Goal: Information Seeking & Learning: Learn about a topic

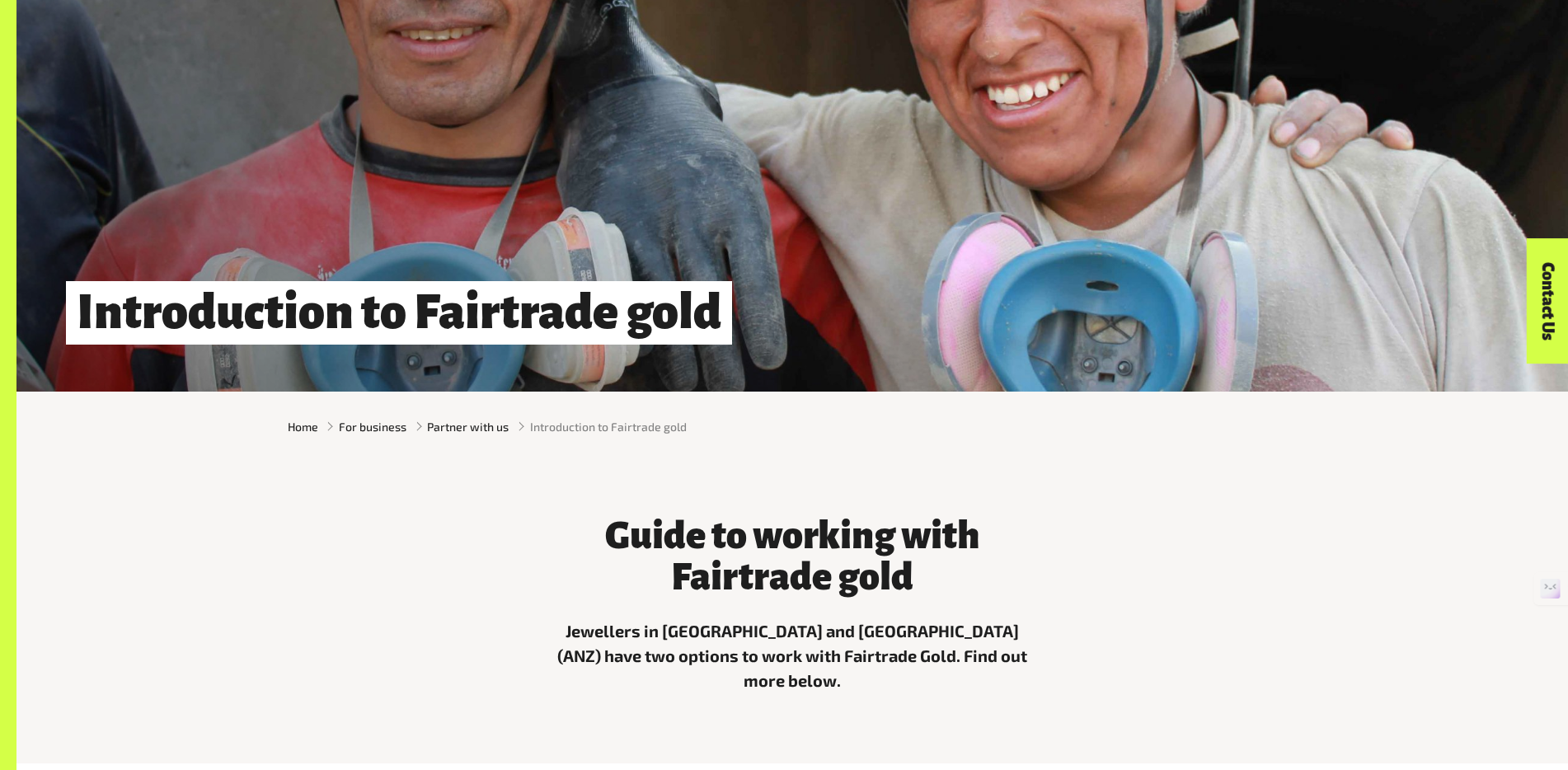
scroll to position [776, 0]
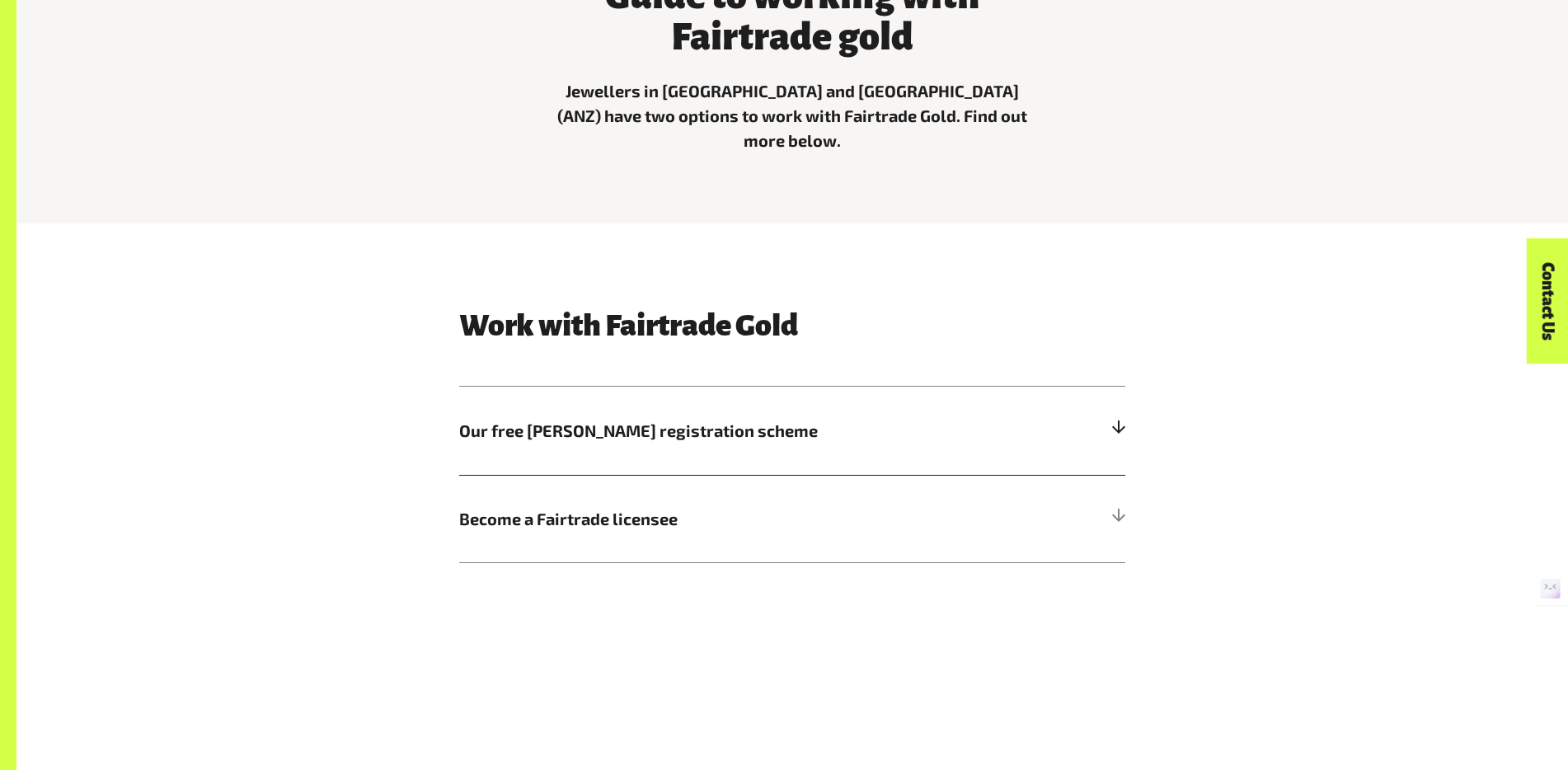
click at [1101, 411] on h5 "Our free [PERSON_NAME] registration scheme" at bounding box center [792, 431] width 666 height 89
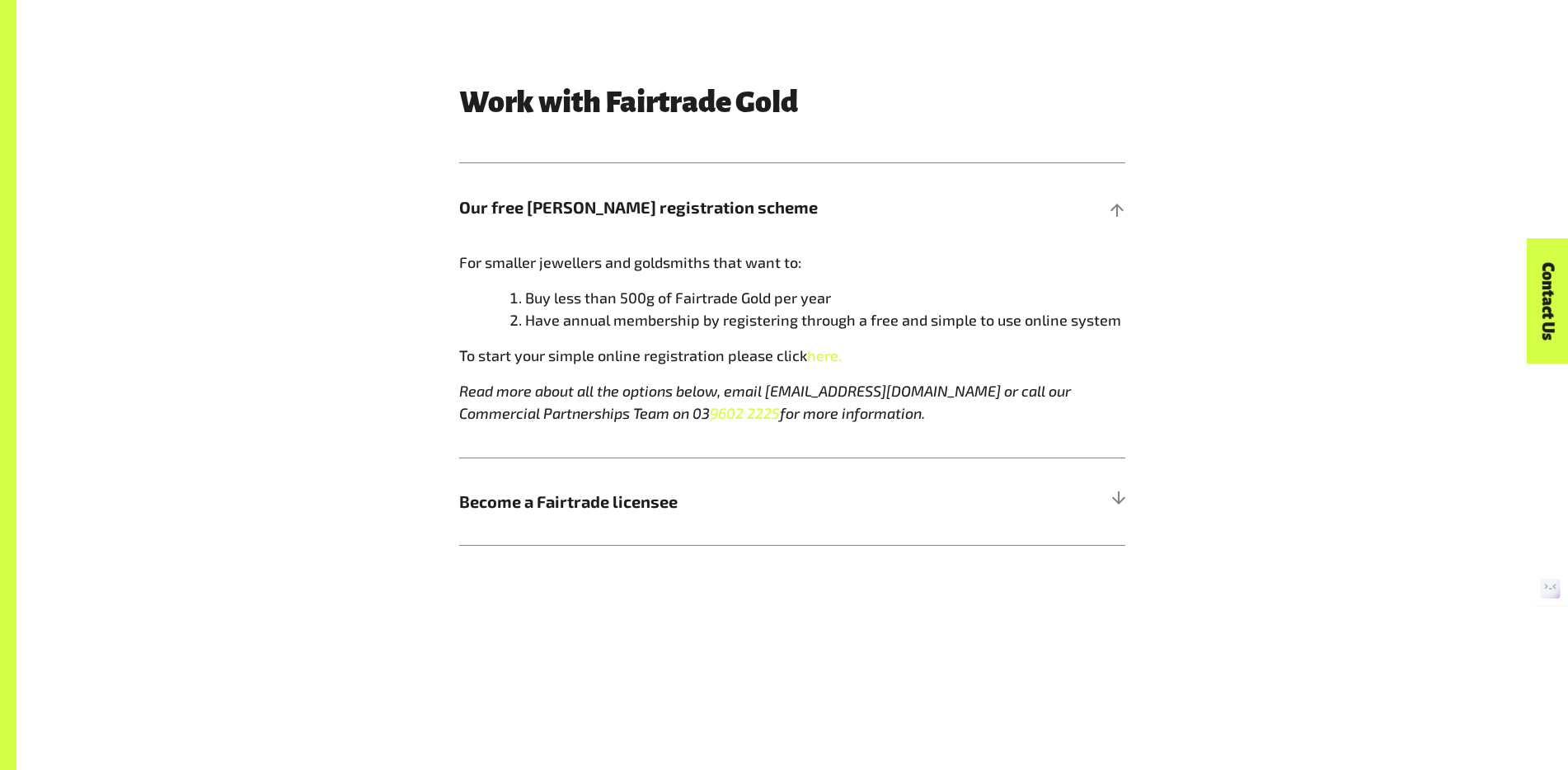
scroll to position [1153, 0]
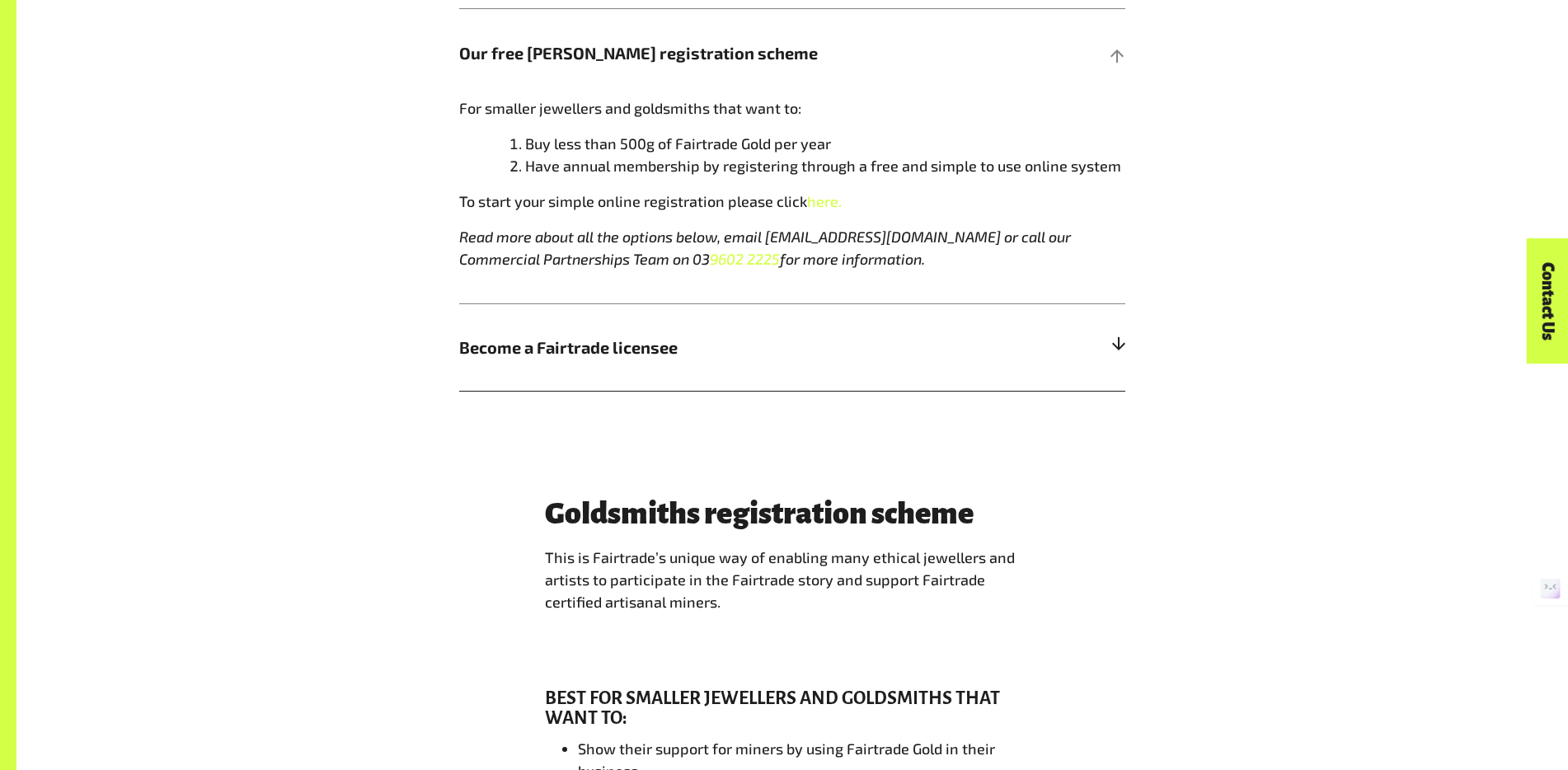
click at [827, 358] on h5 "Become a Fairtrade licensee" at bounding box center [792, 347] width 666 height 89
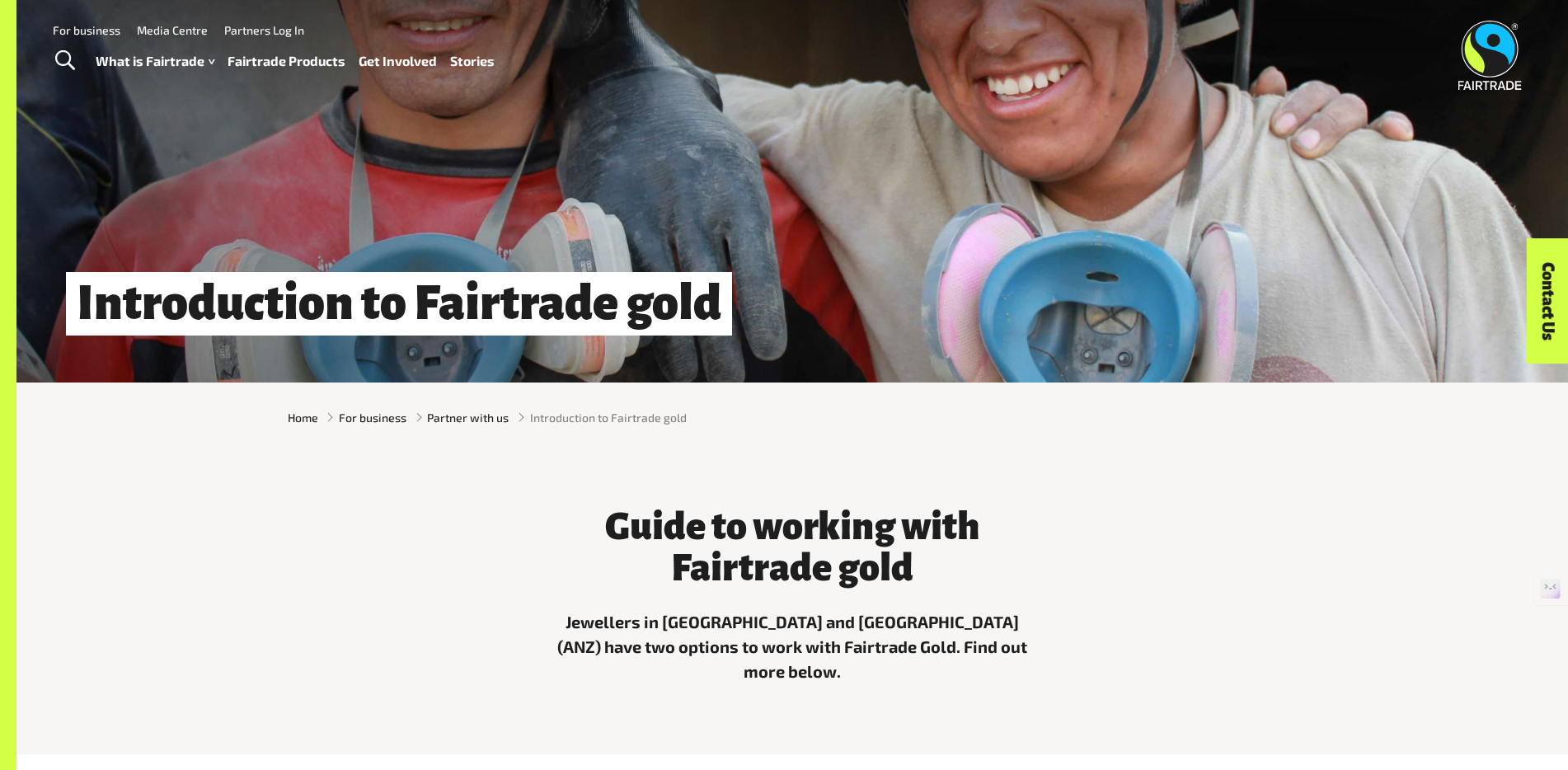
scroll to position [0, 0]
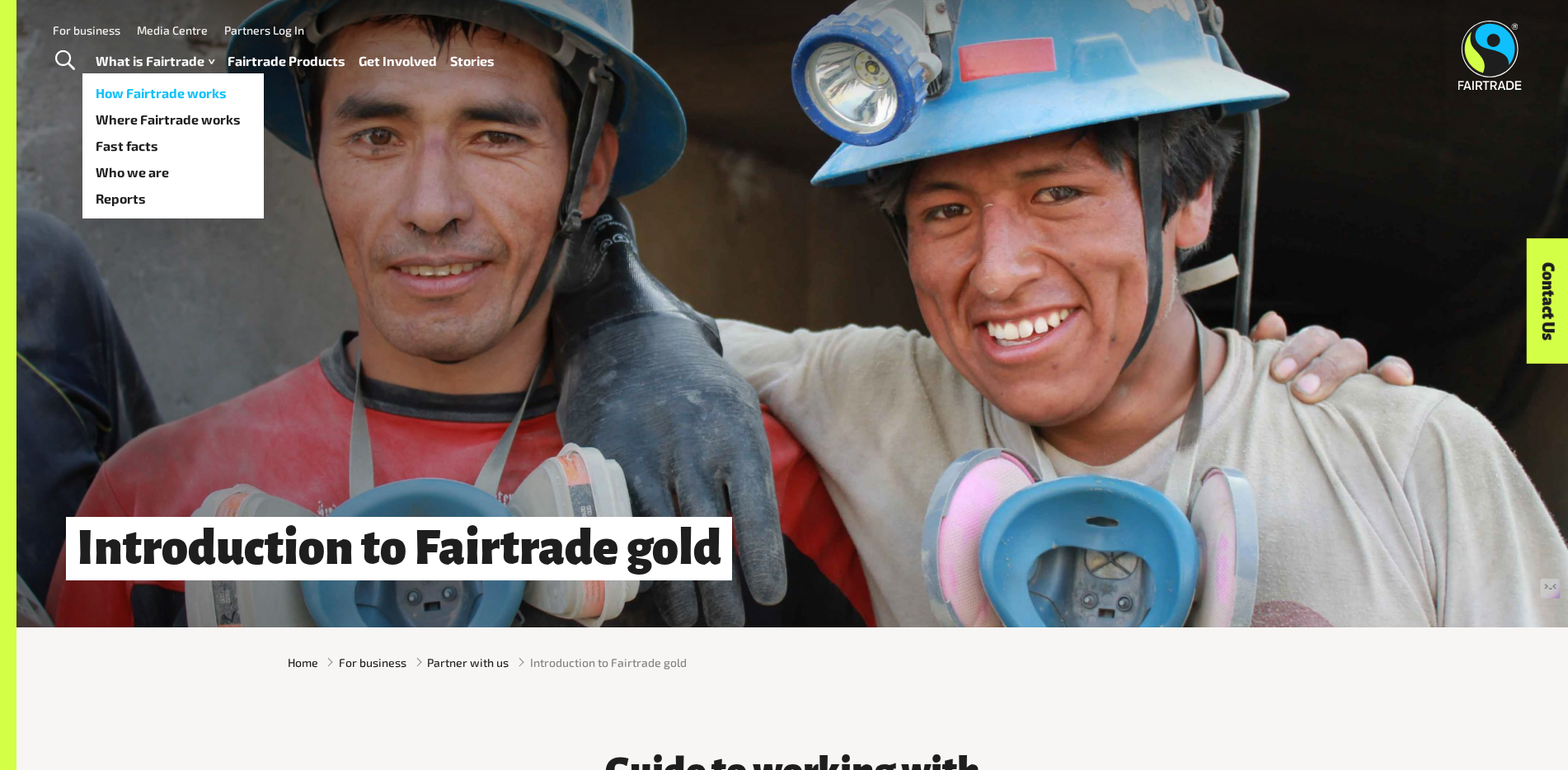
click at [176, 99] on link "How Fairtrade works" at bounding box center [173, 93] width 181 height 26
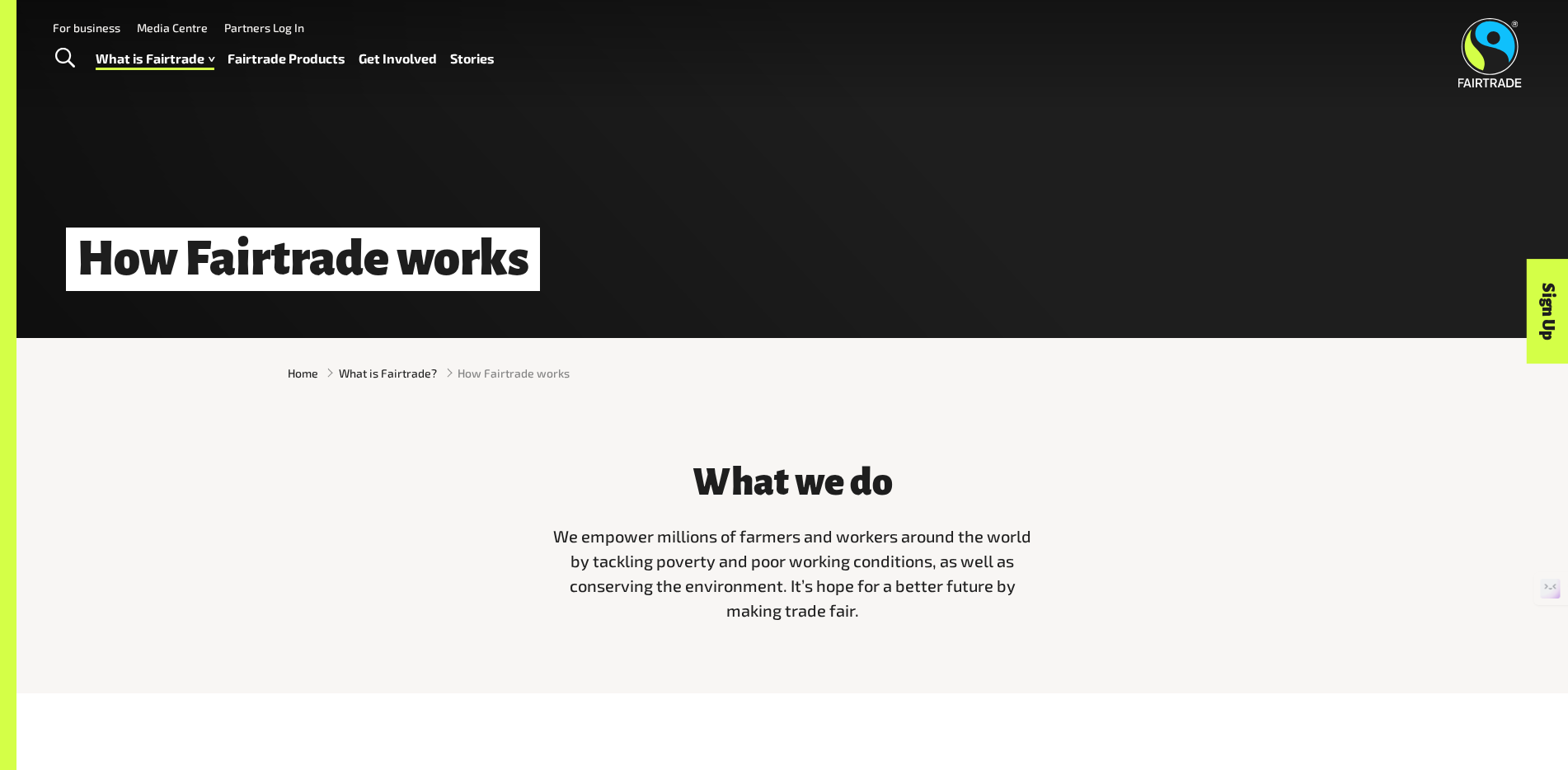
scroll to position [880, 0]
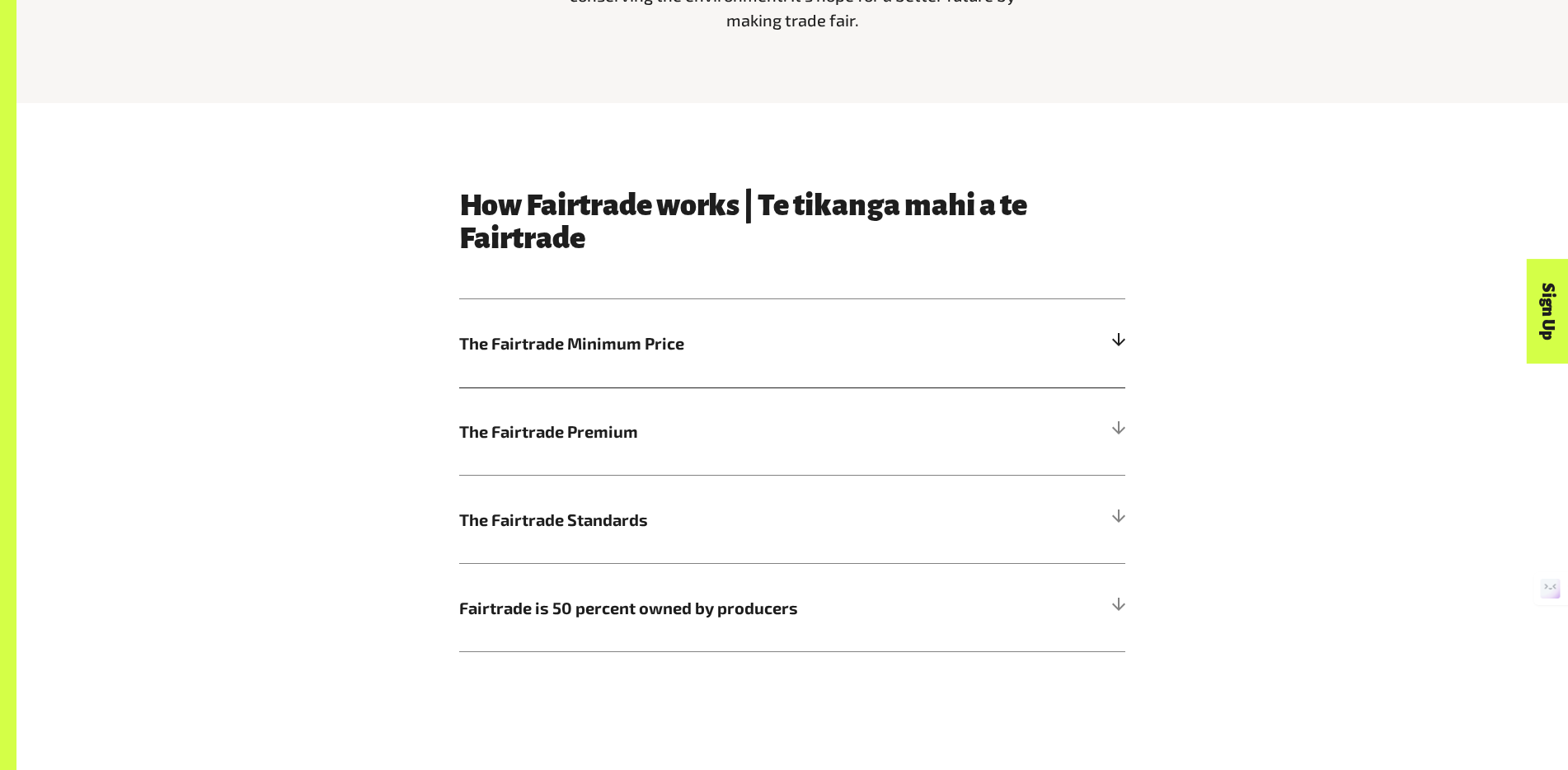
click at [754, 364] on h5 "The Fairtrade Minimum Price" at bounding box center [792, 344] width 666 height 89
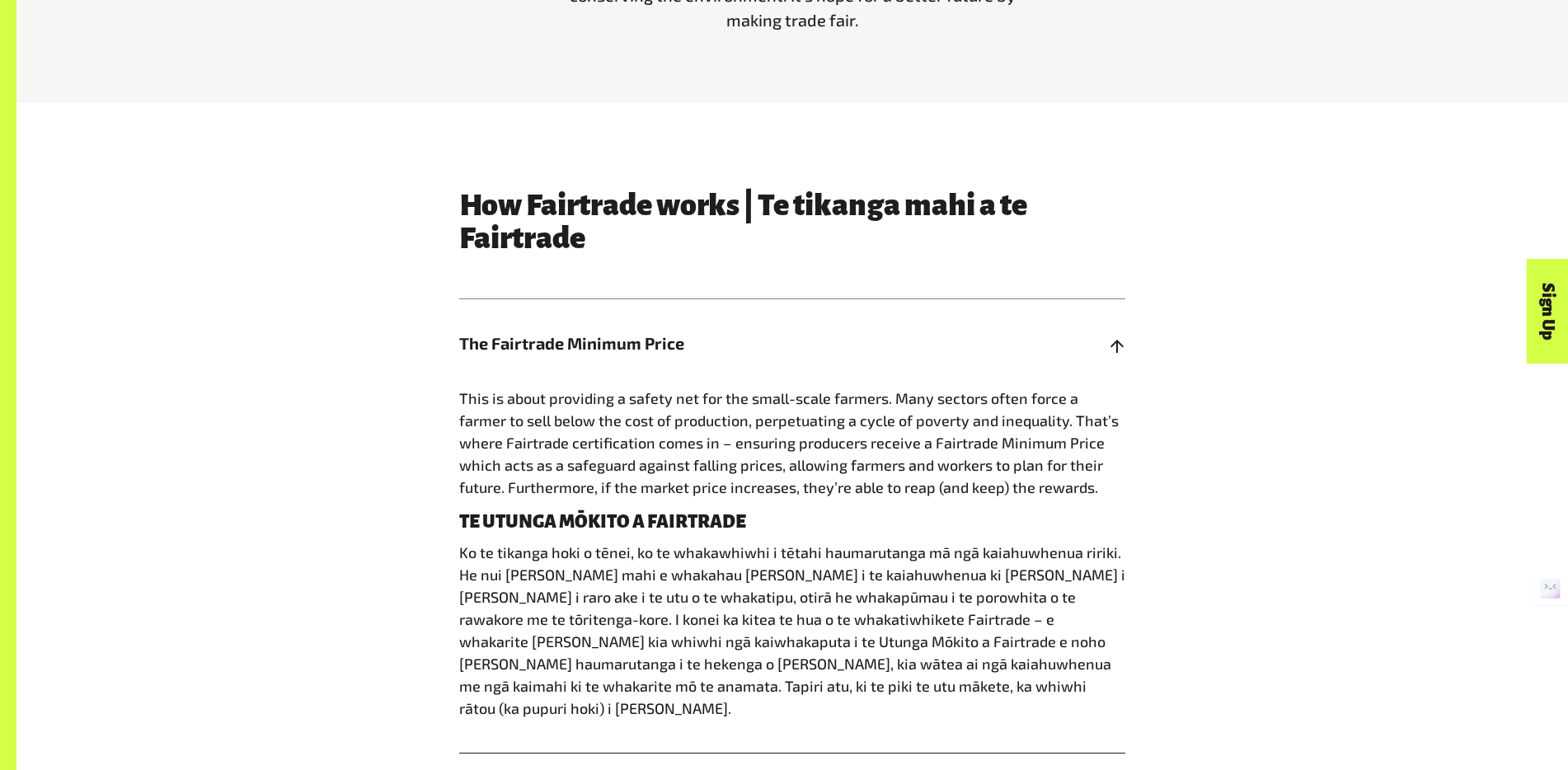
click at [755, 366] on h5 "The Fairtrade Minimum Price" at bounding box center [792, 344] width 666 height 89
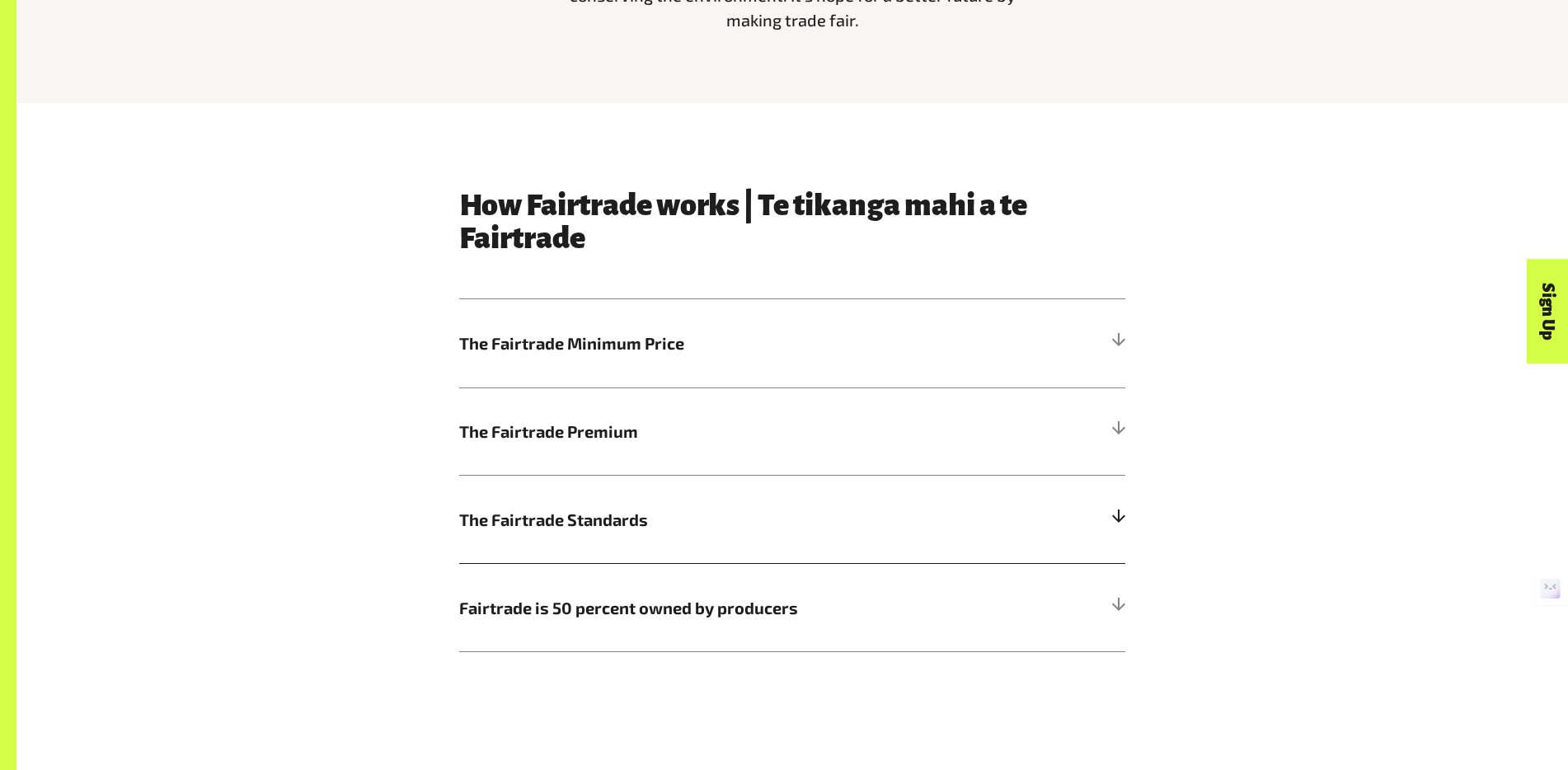
click at [759, 547] on h5 "The Fairtrade Standards" at bounding box center [792, 519] width 666 height 89
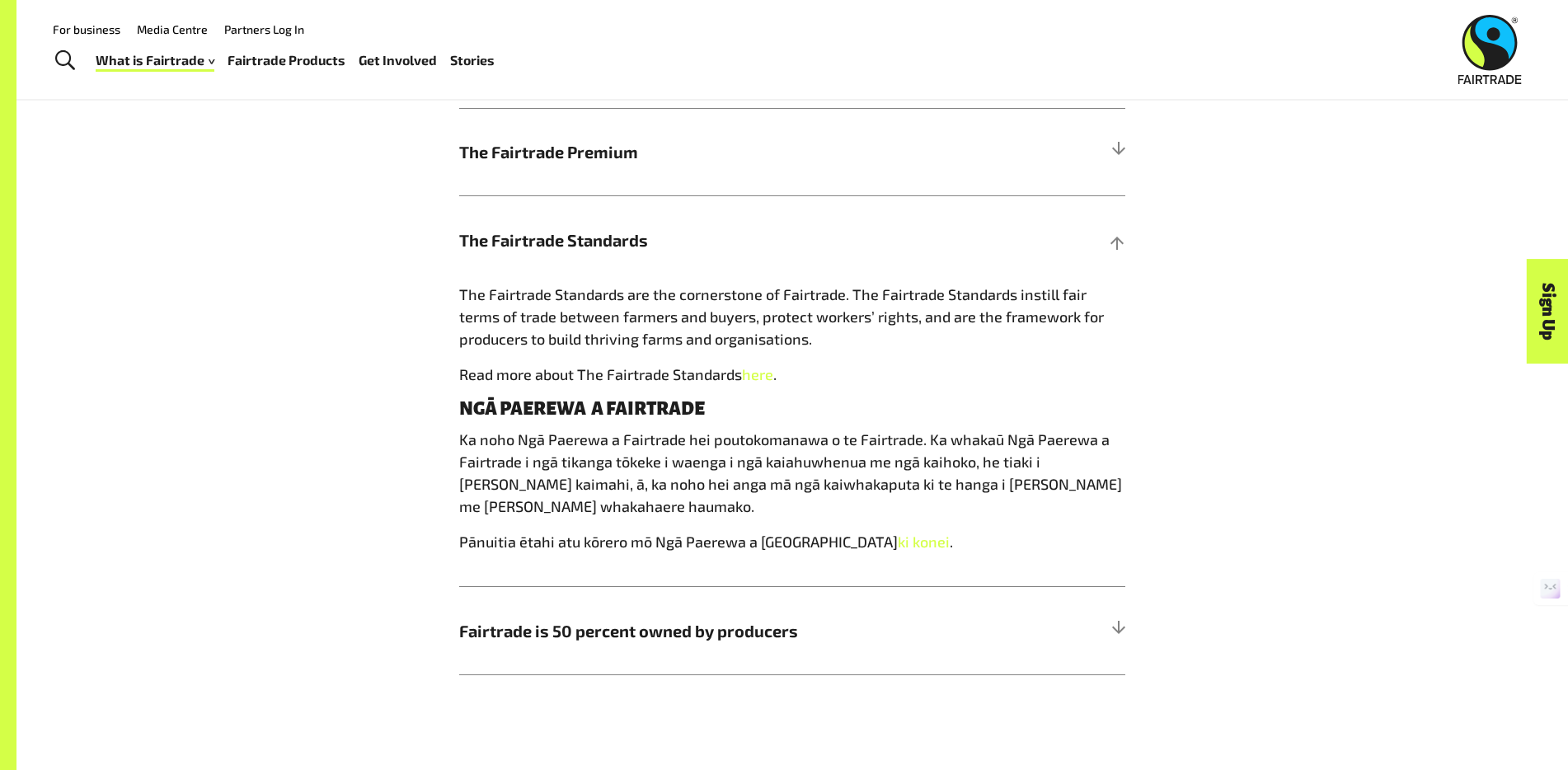
scroll to position [0, 0]
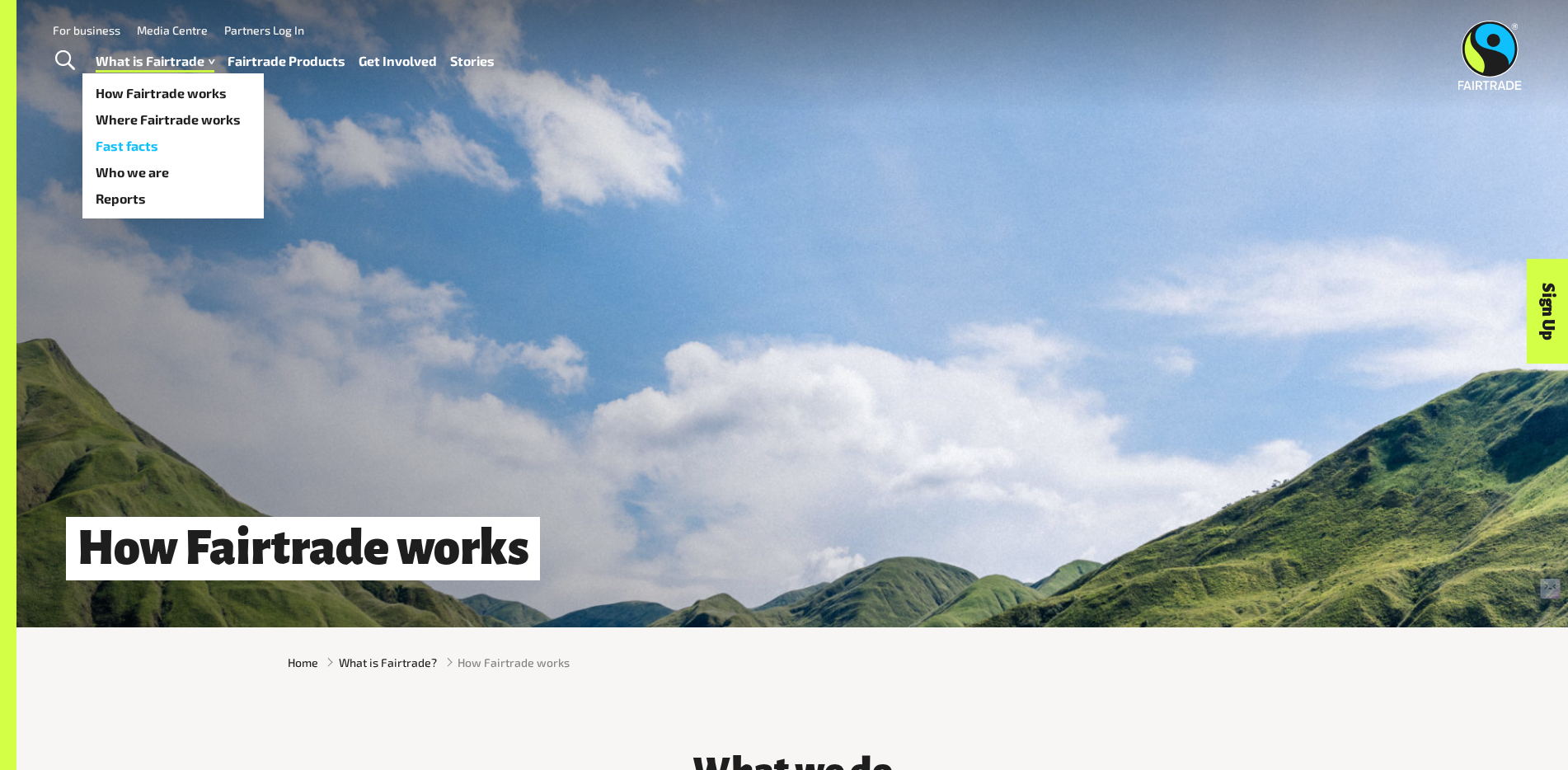
click at [143, 154] on link "Fast facts" at bounding box center [173, 145] width 181 height 26
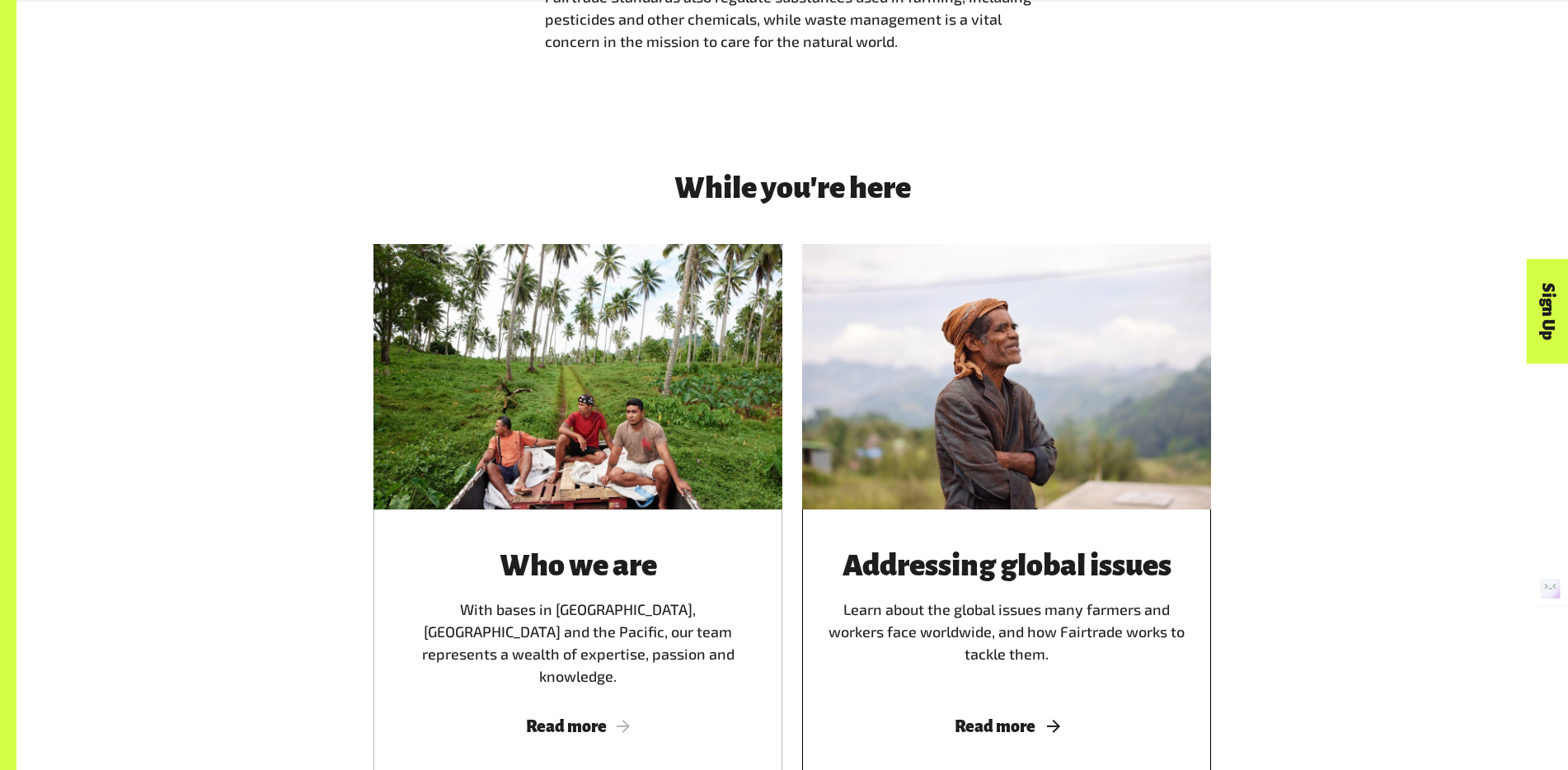
scroll to position [2311, 0]
